Goal: Find specific page/section: Find specific page/section

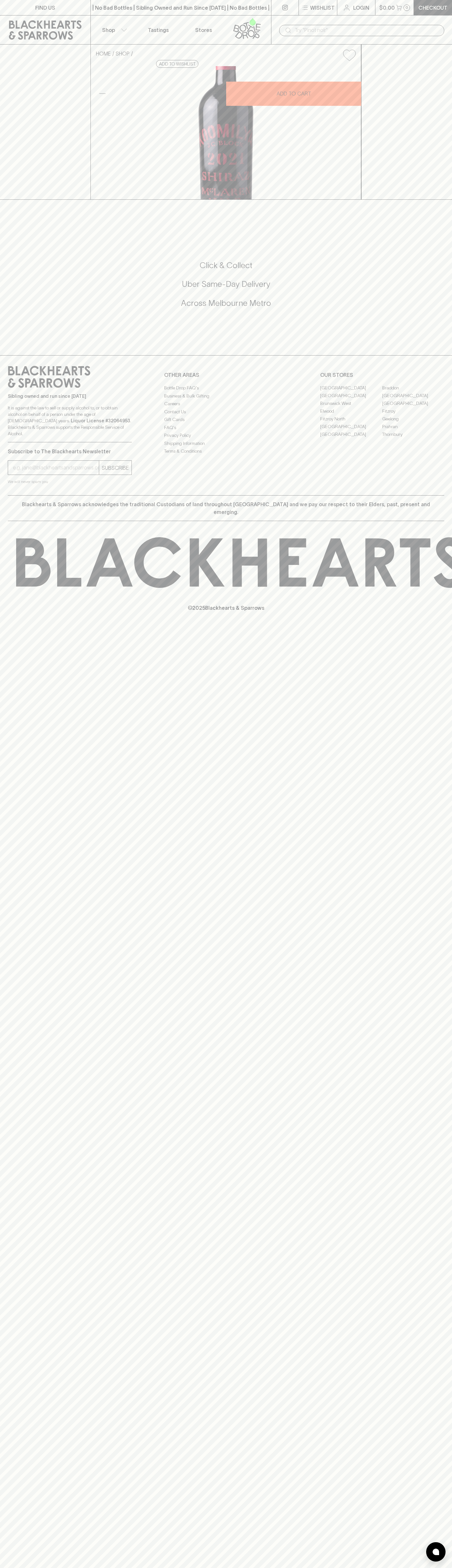
click at [345, 17] on div "​" at bounding box center [361, 30] width 181 height 29
click at [429, 200] on div "HOME SHOP Koomilya JC Block Shiraz 2021 $130.00 Add to wishlist 10% discount wh…" at bounding box center [226, 122] width 452 height 155
click at [216, 1567] on html "FIND US | No Bad Bottles | Sibling Owned and Run Since 2006 | No Bad Bottles | …" at bounding box center [226, 784] width 452 height 1568
click at [16, 289] on h5 "Uber Same-Day Delivery" at bounding box center [226, 284] width 436 height 10
click at [351, 422] on link "Fitzroy North" at bounding box center [351, 419] width 62 height 8
